Goal: Navigation & Orientation: Find specific page/section

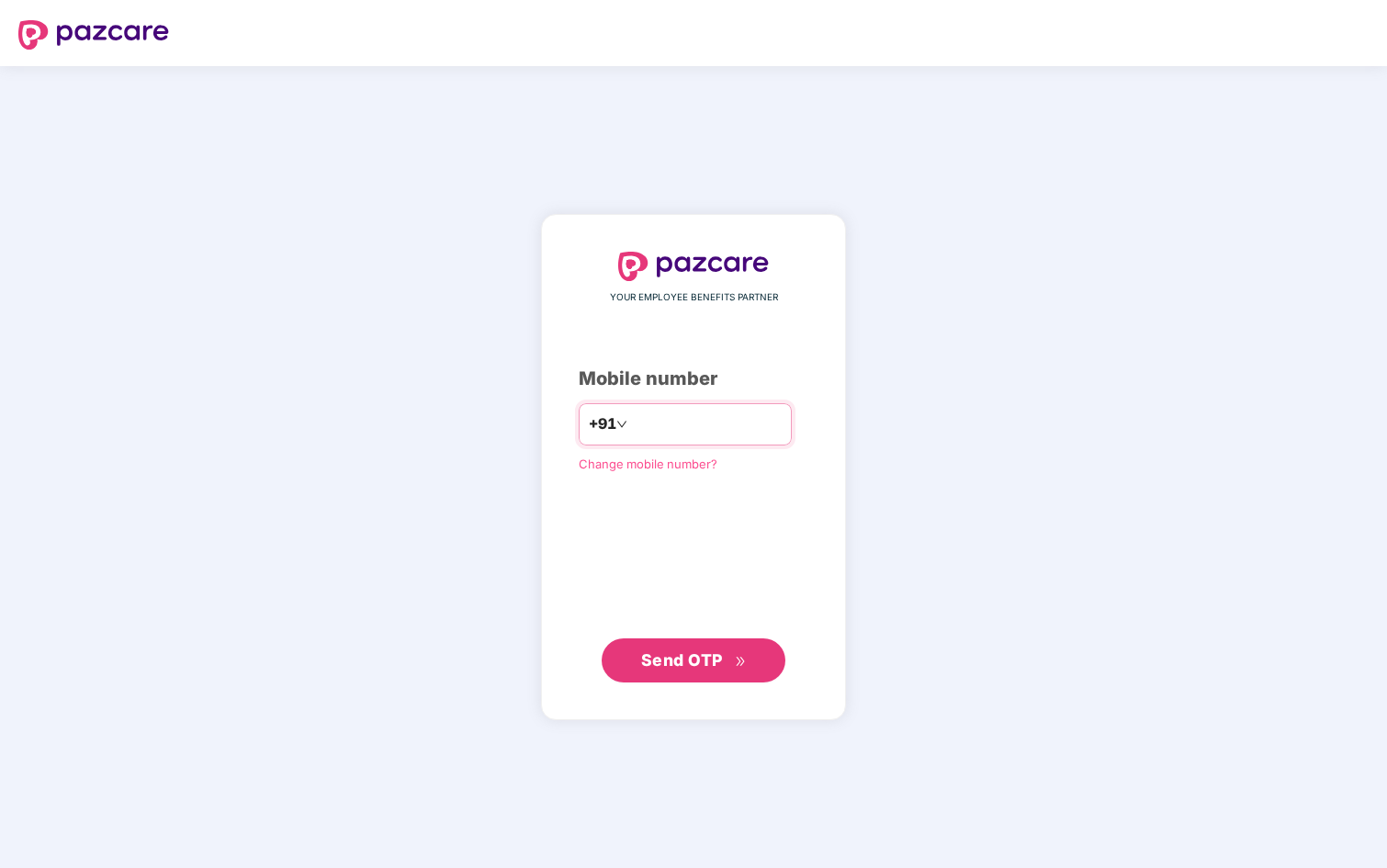
click at [639, 420] on input "number" at bounding box center [706, 424] width 150 height 30
type input "**********"
click at [694, 662] on span "Send OTP" at bounding box center [683, 660] width 82 height 19
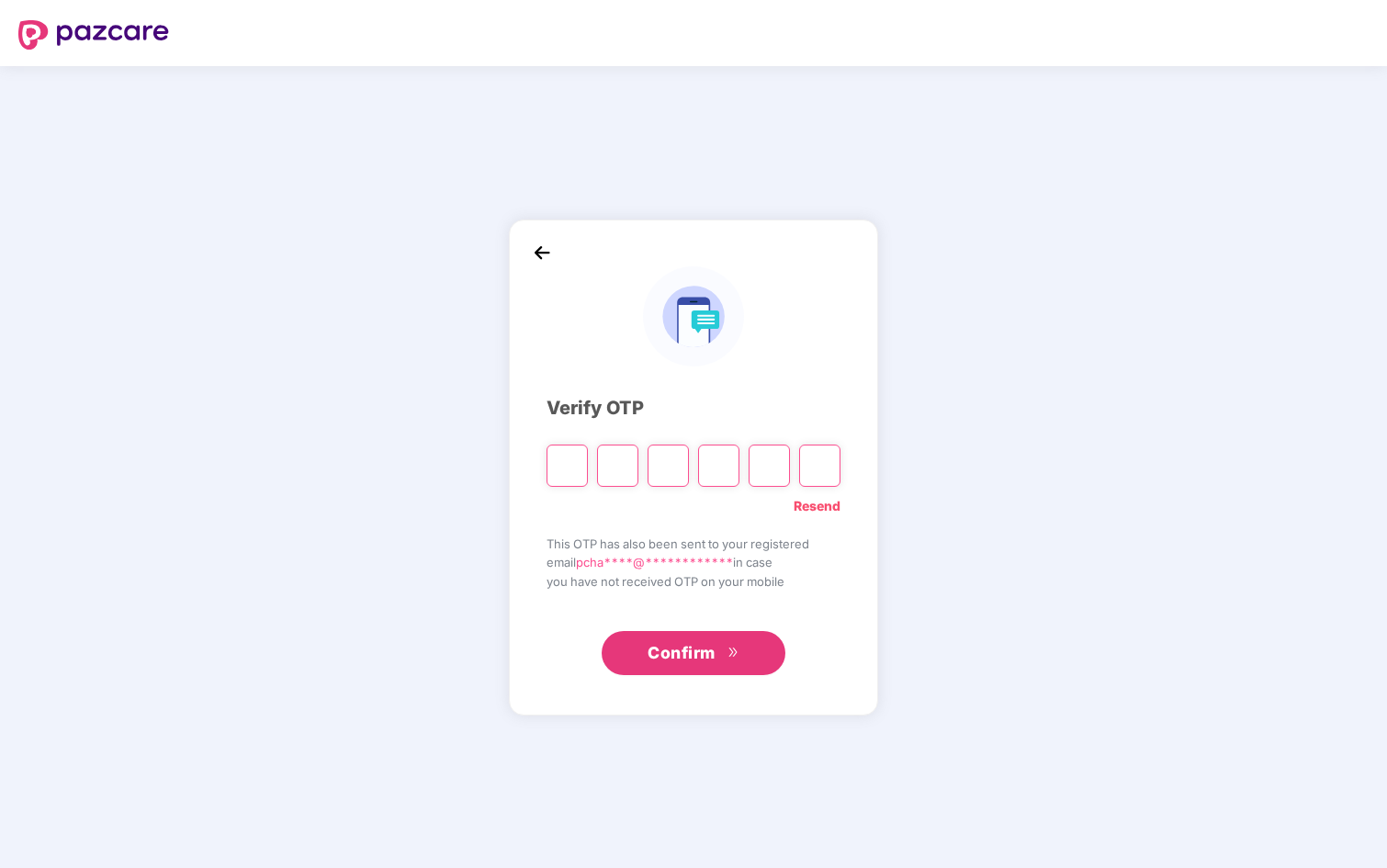
type input "*"
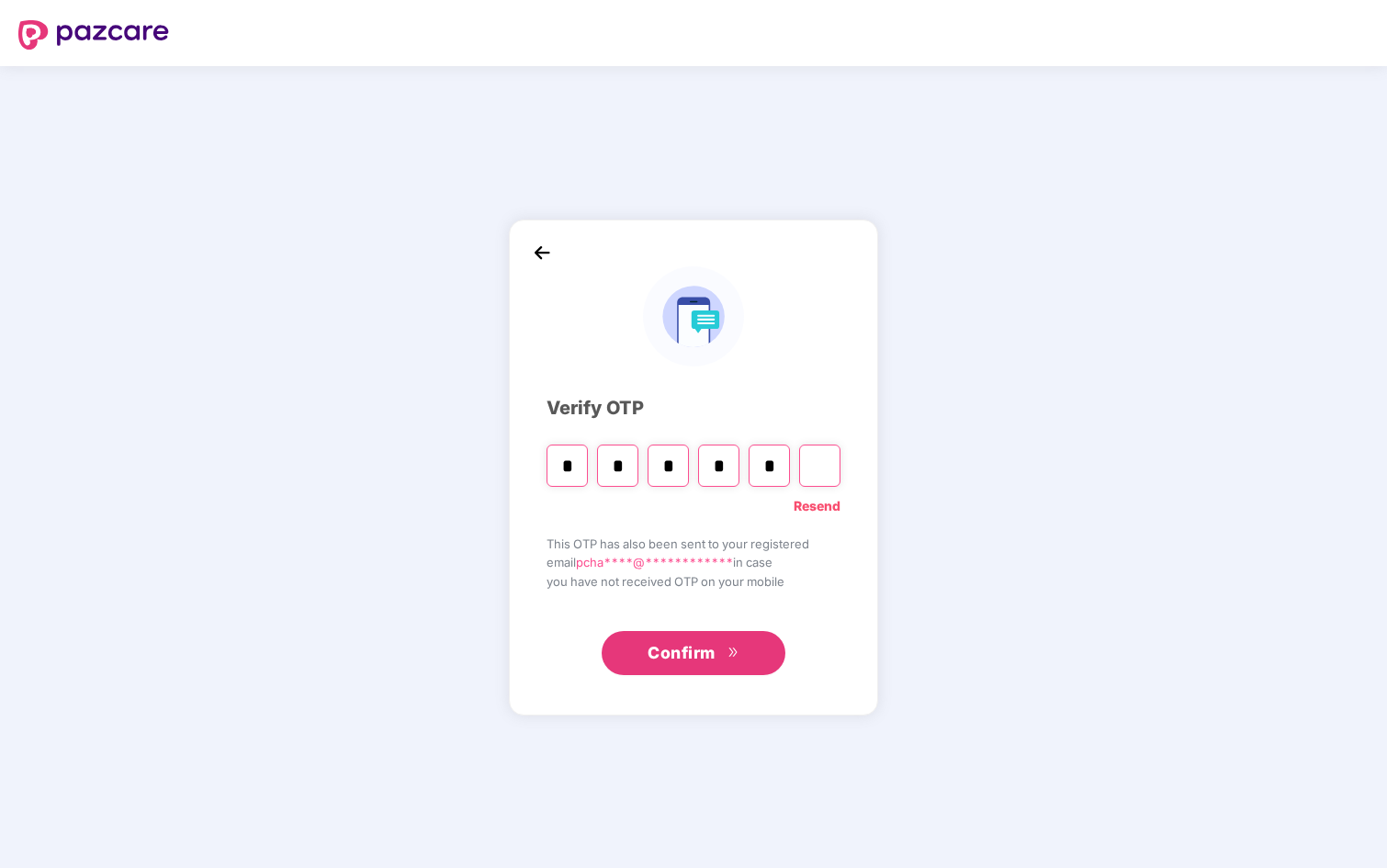
type input "*"
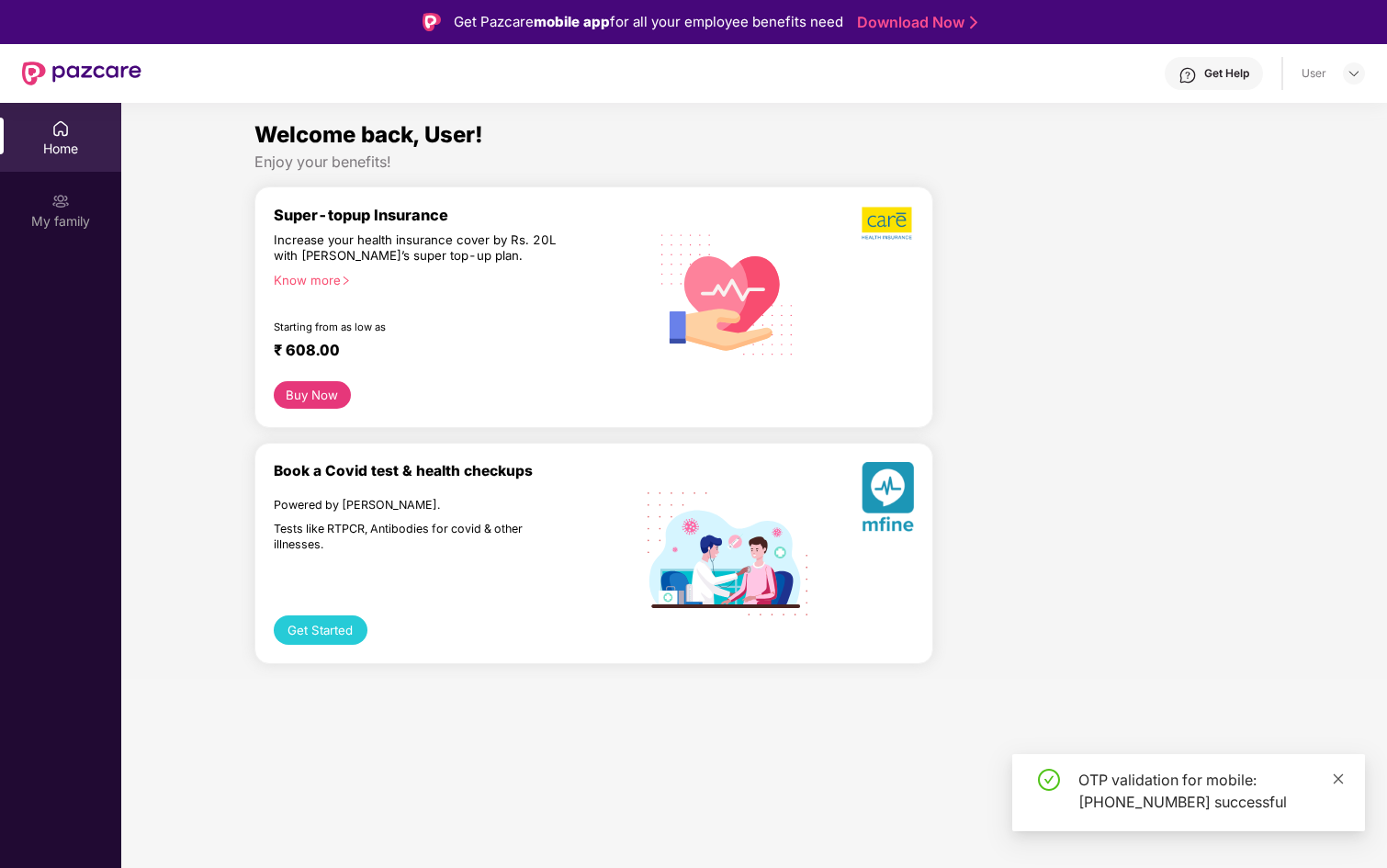
click at [1336, 779] on icon "close" at bounding box center [1338, 779] width 13 height 13
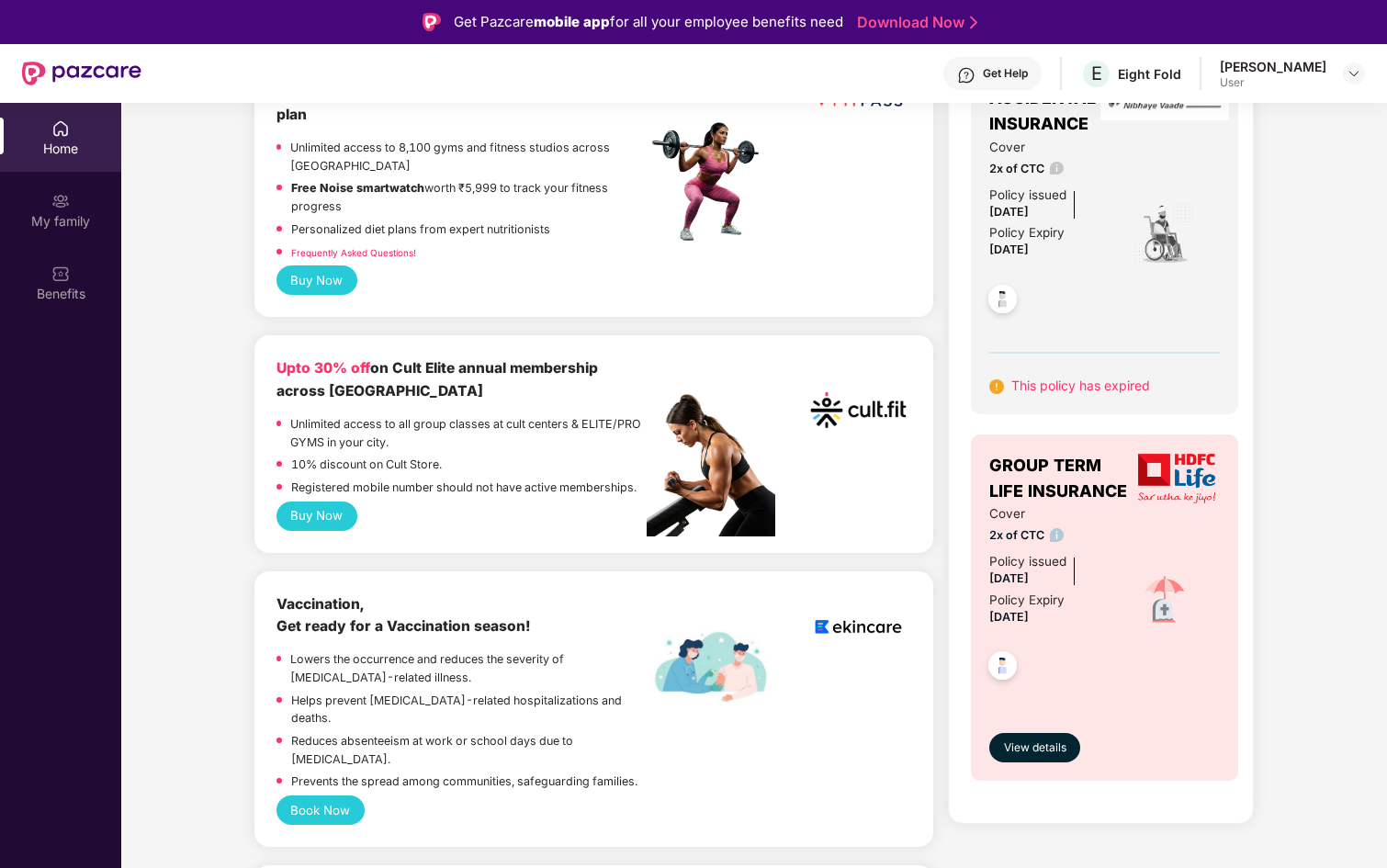
scroll to position [554, 0]
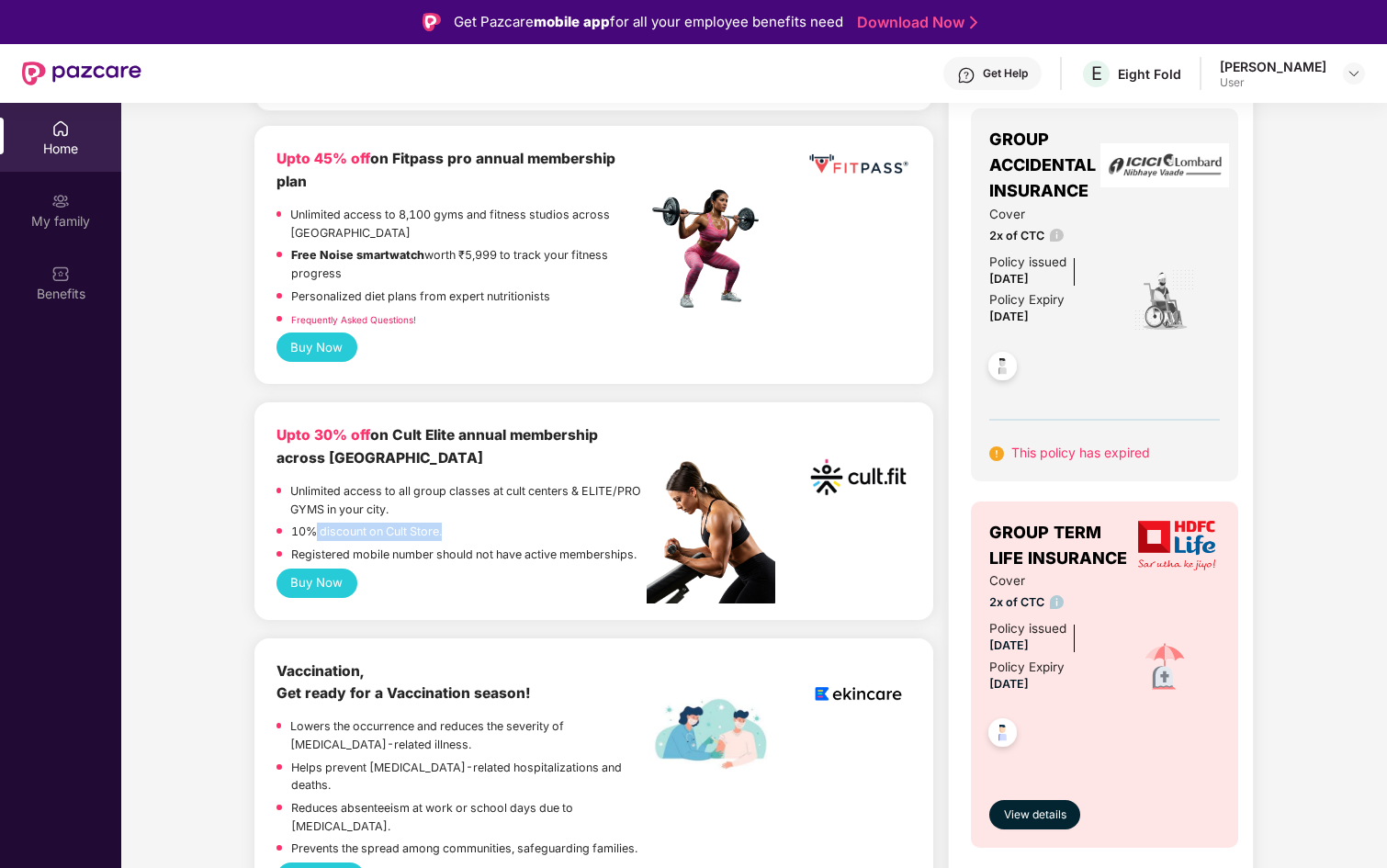
drag, startPoint x: 313, startPoint y: 509, endPoint x: 451, endPoint y: 520, distance: 138.4
click at [451, 523] on div "10% discount on Cult Store." at bounding box center [462, 534] width 370 height 23
click at [565, 483] on p "Unlimited access to all group classes at cult centers & ELITE/PRO GYMS in your …" at bounding box center [468, 501] width 356 height 36
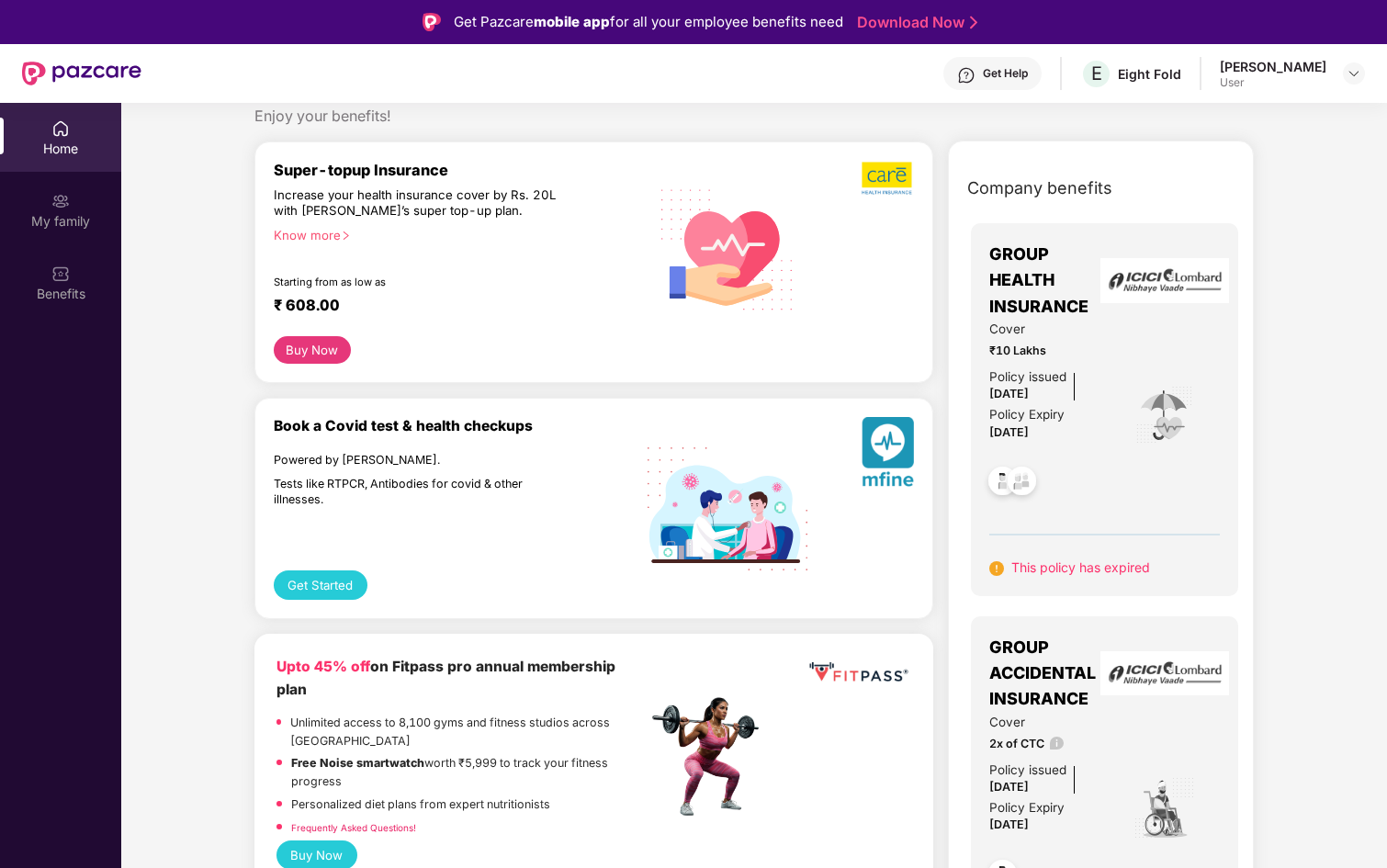
scroll to position [0, 0]
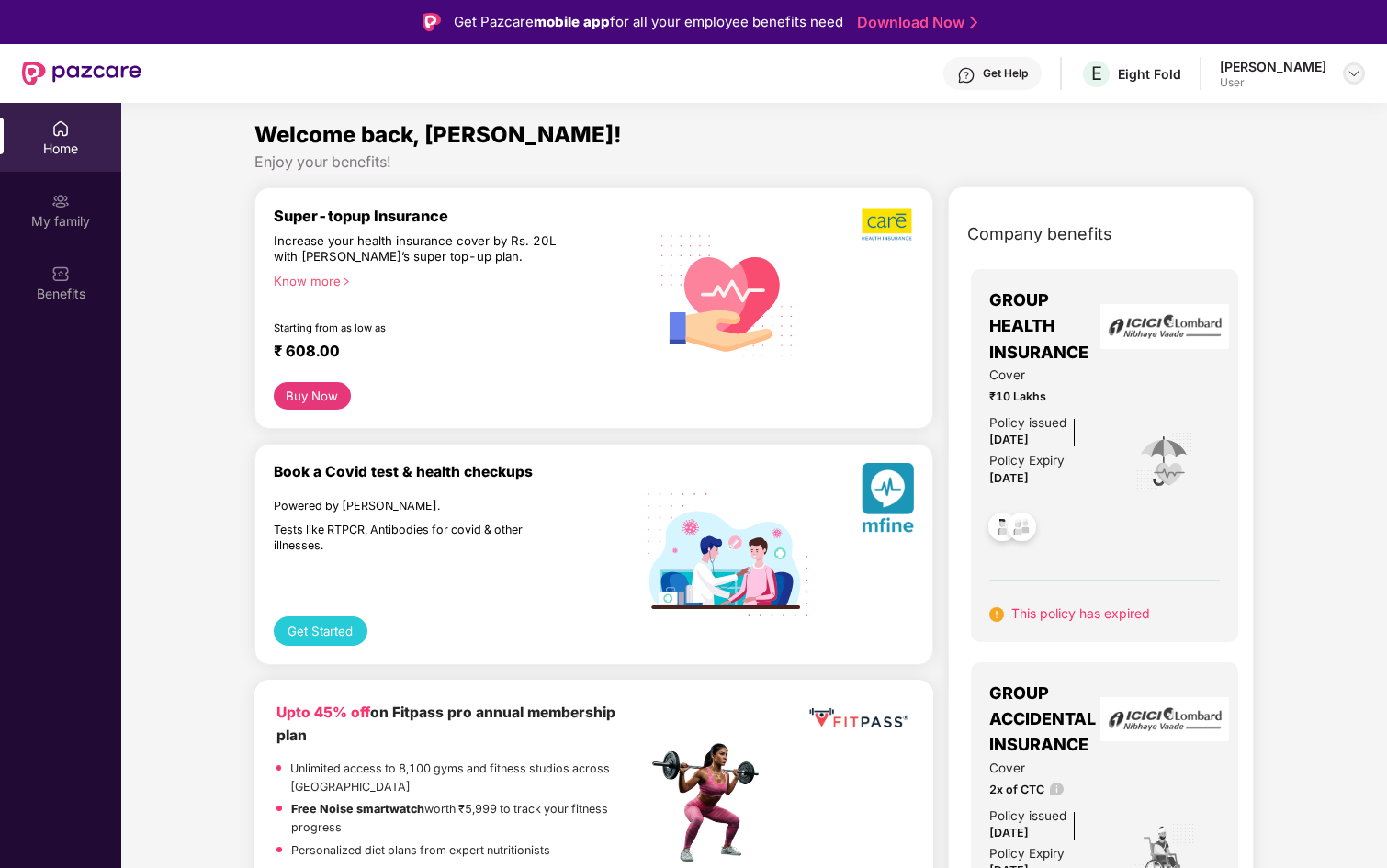
click at [1350, 69] on img at bounding box center [1354, 72] width 14 height 14
click at [1287, 266] on div "Company benefits GROUP HEALTH INSURANCE Cover ₹10 Lakhs Policy issued [DATE] Po…" at bounding box center [1101, 827] width 385 height 1233
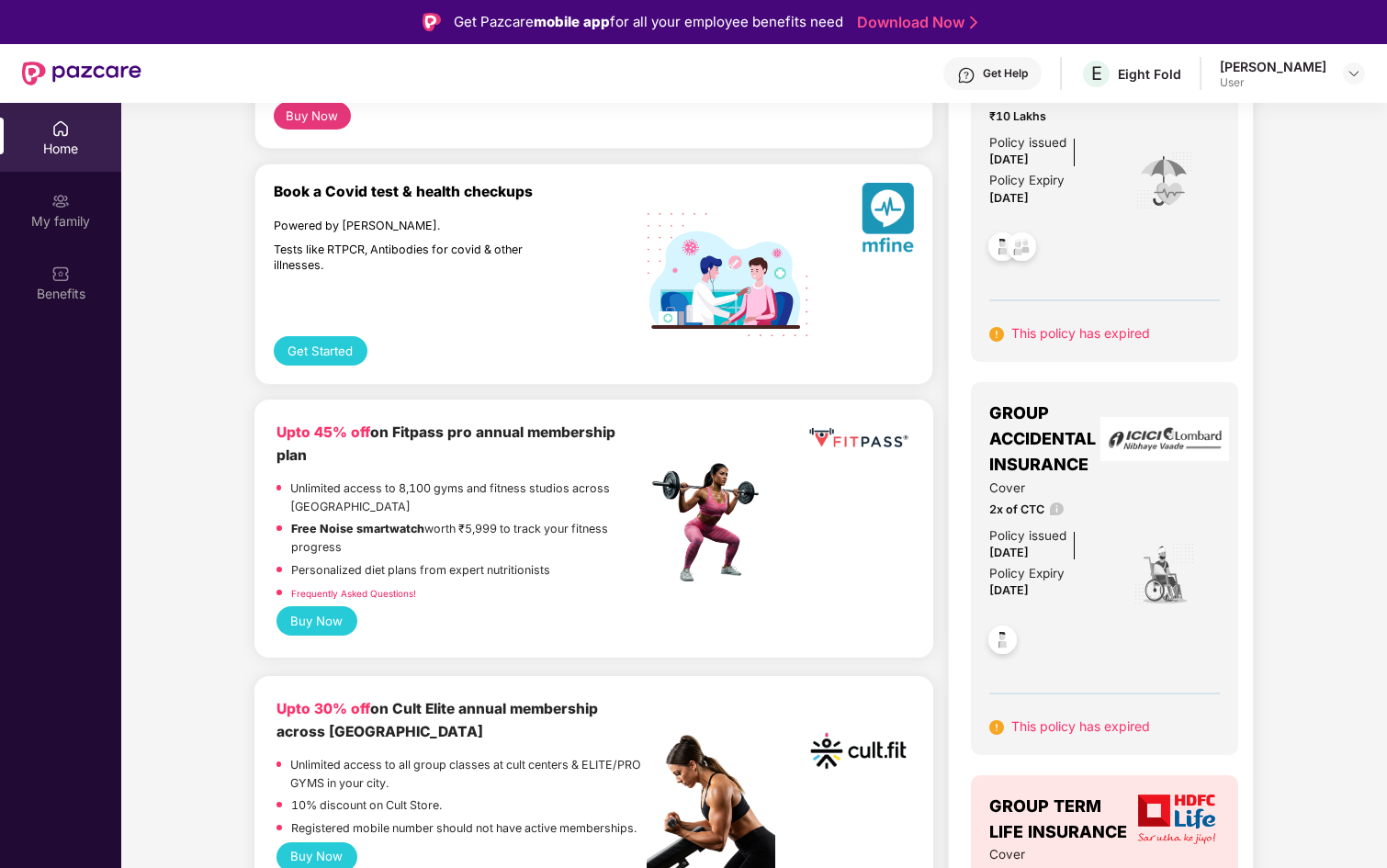
scroll to position [284, 0]
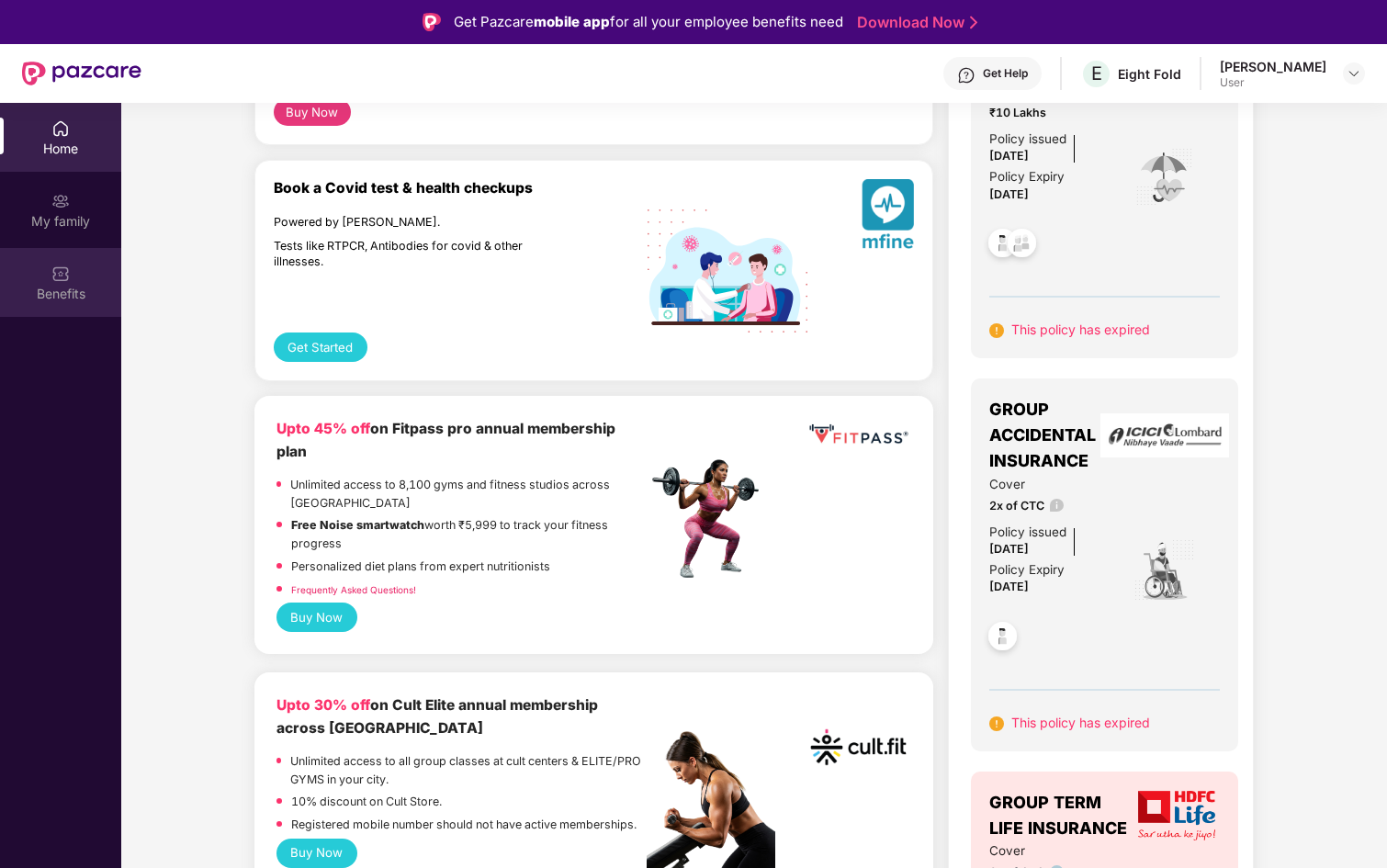
click at [57, 278] on img at bounding box center [60, 273] width 18 height 18
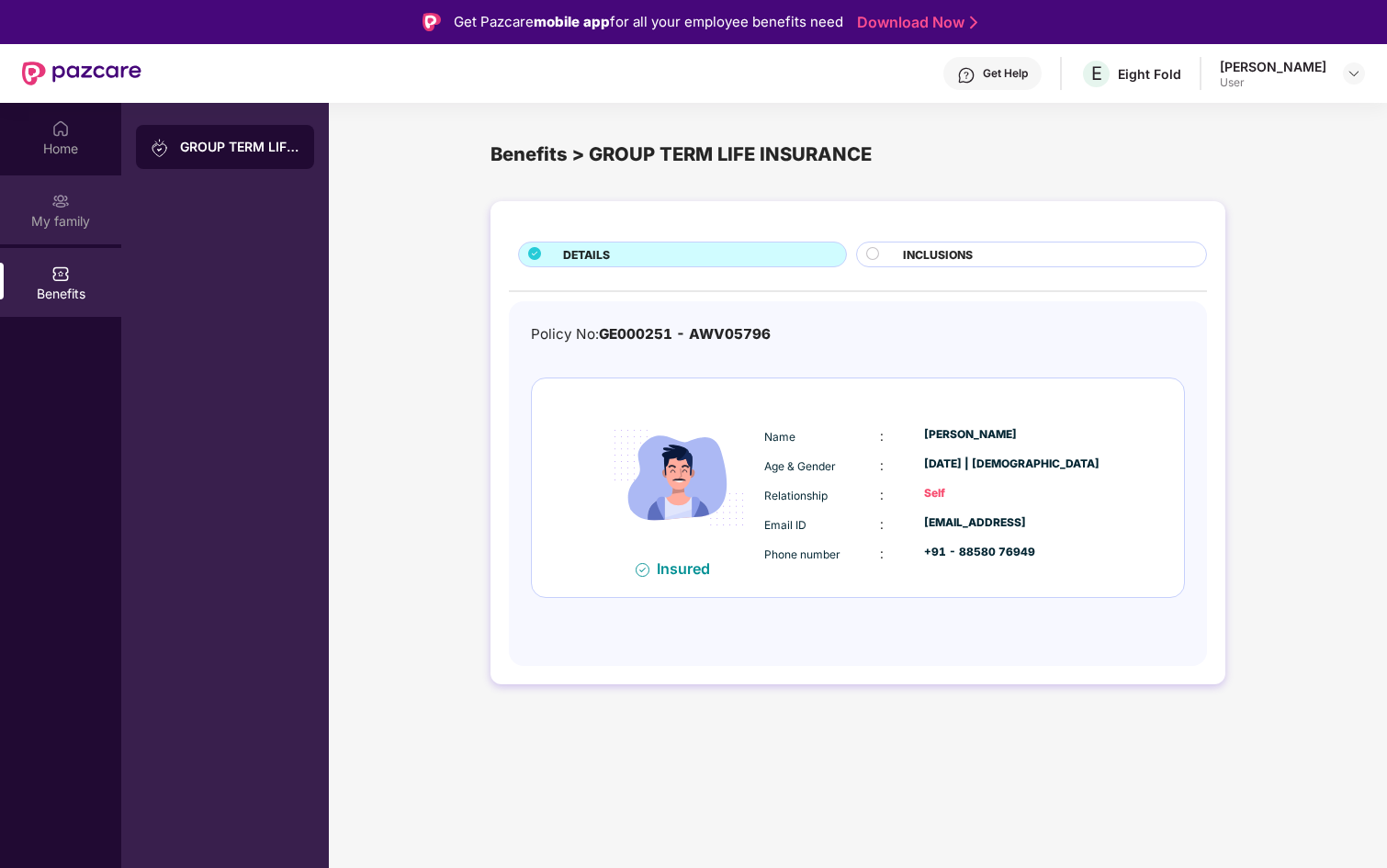
click at [66, 200] on img at bounding box center [60, 201] width 18 height 18
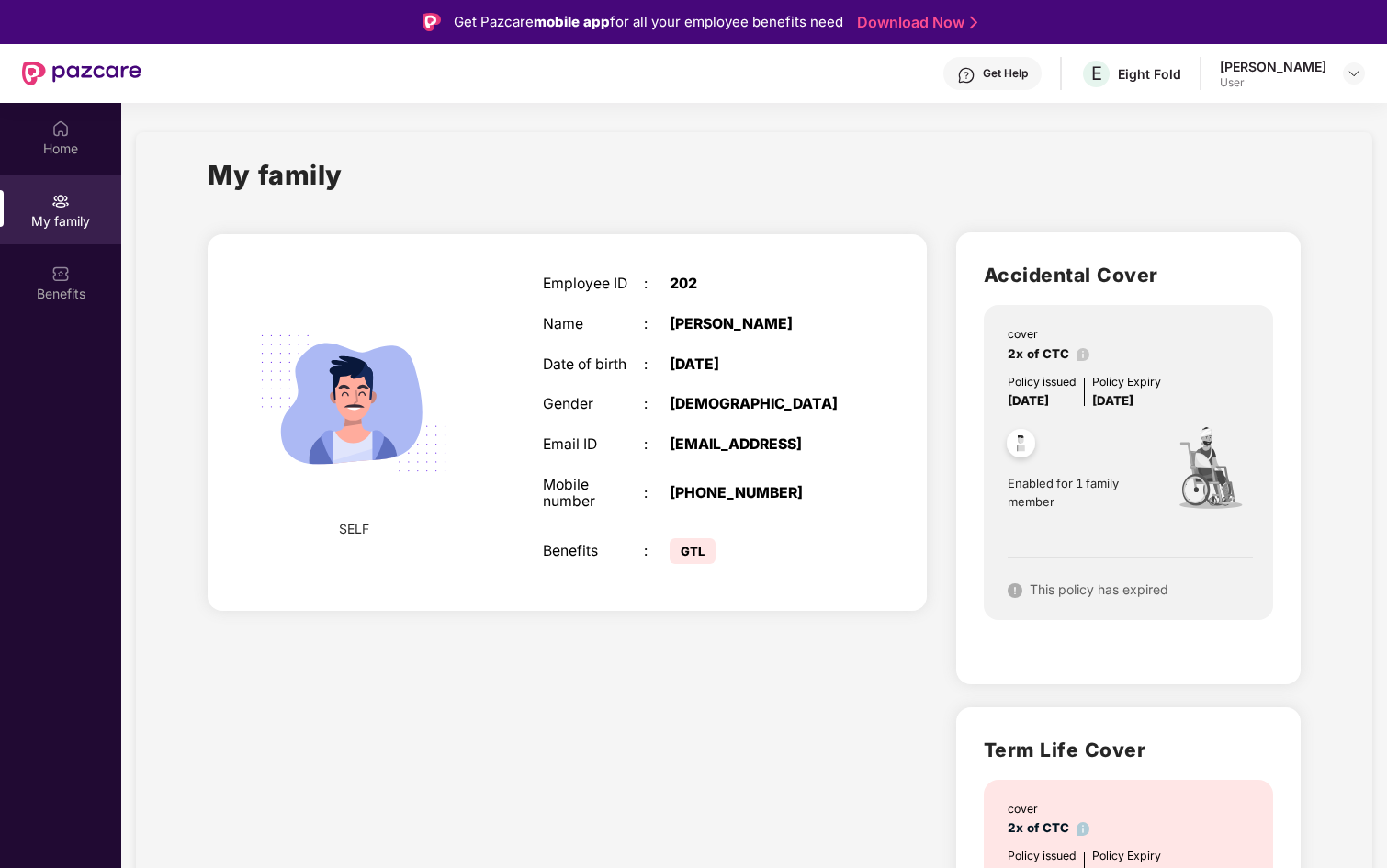
click at [983, 71] on div "Get Help" at bounding box center [1005, 72] width 45 height 14
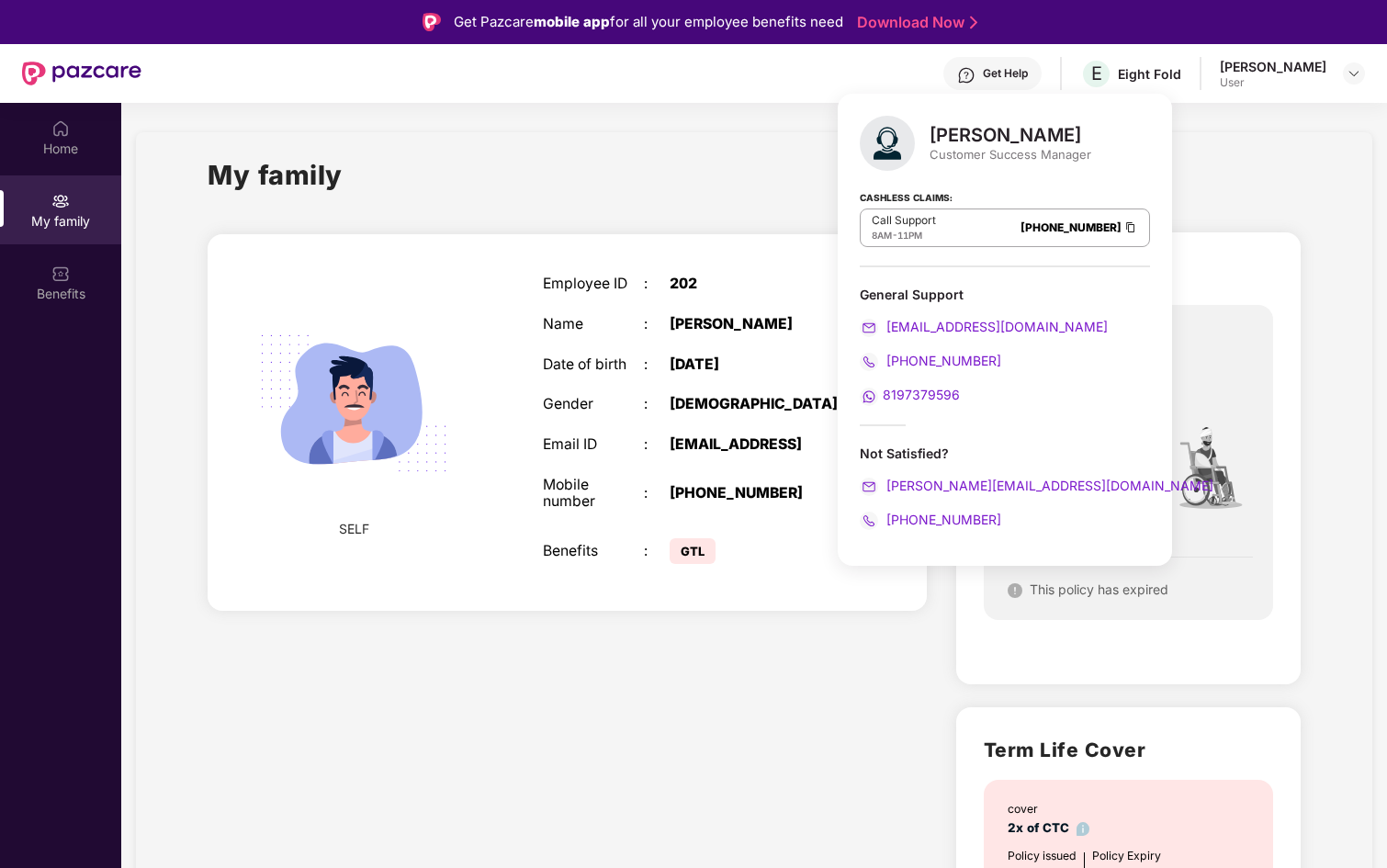
click at [491, 116] on section "My family SELF Employee ID : 202 Name : [PERSON_NAME] Date of birth : [DEMOGRAP…" at bounding box center [754, 659] width 1266 height 1112
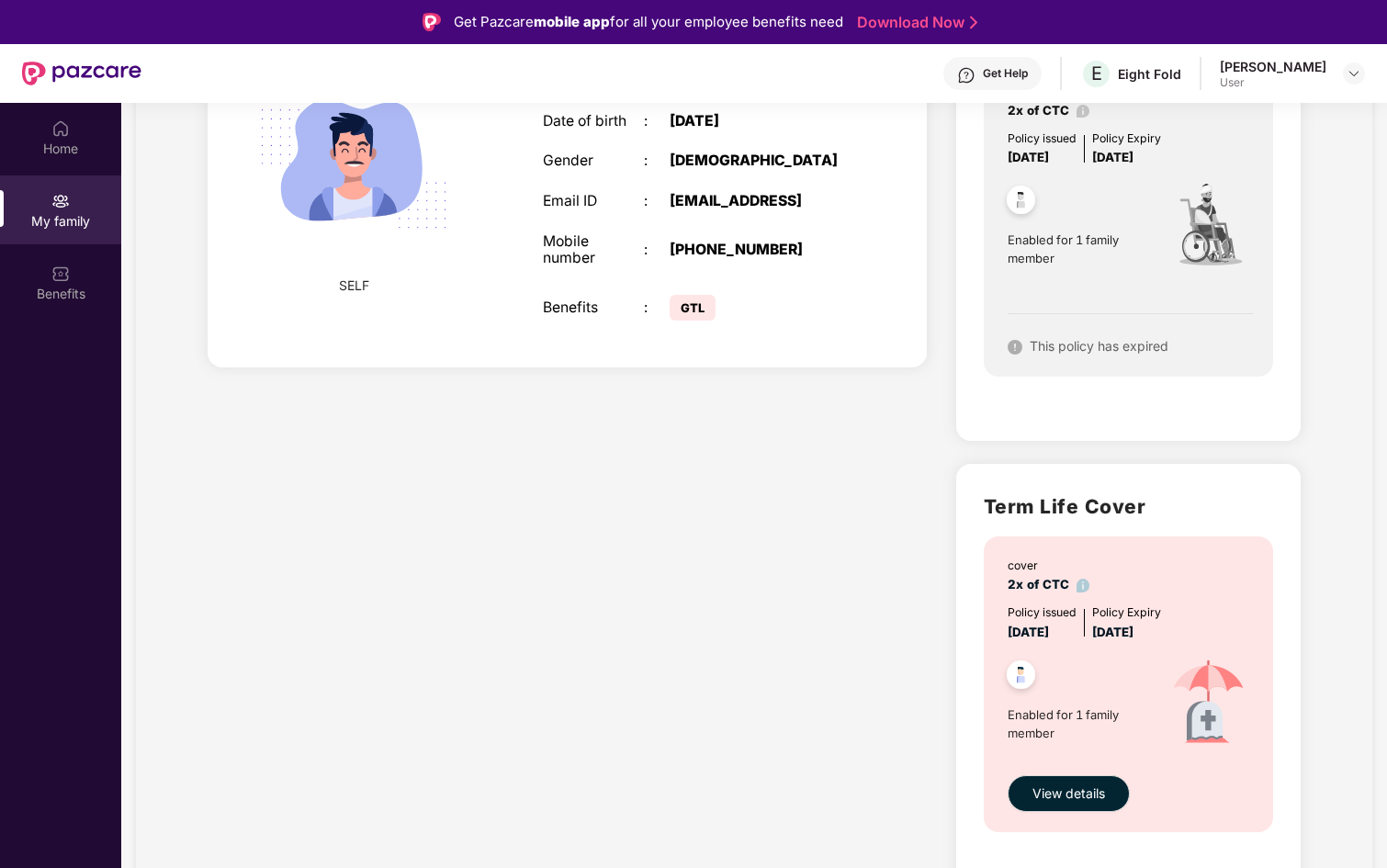
scroll to position [26, 0]
